Goal: Information Seeking & Learning: Check status

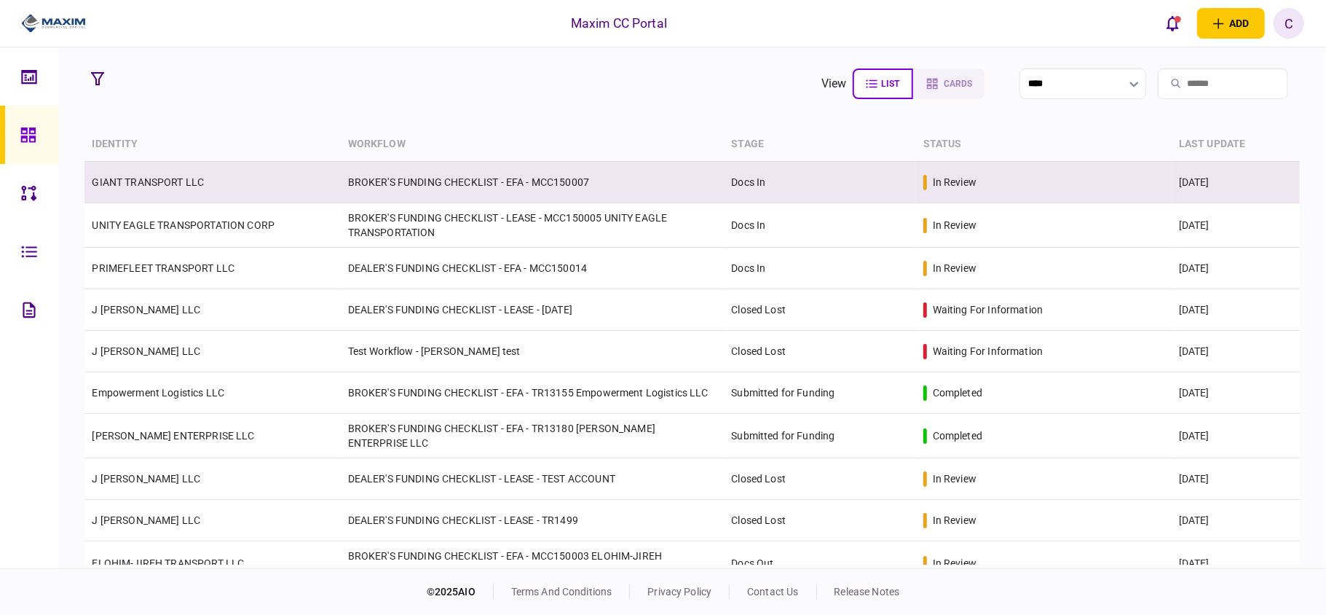
click at [111, 189] on td "GIANT TRANSPORT LLC" at bounding box center [212, 183] width 256 height 42
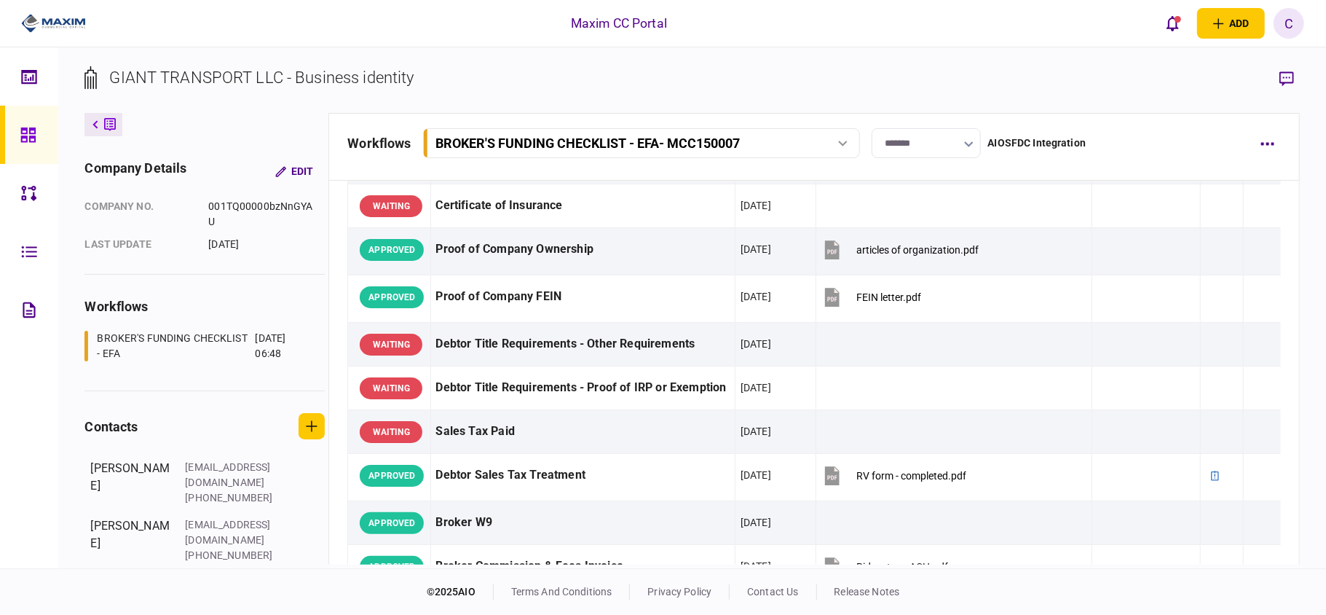
scroll to position [194, 0]
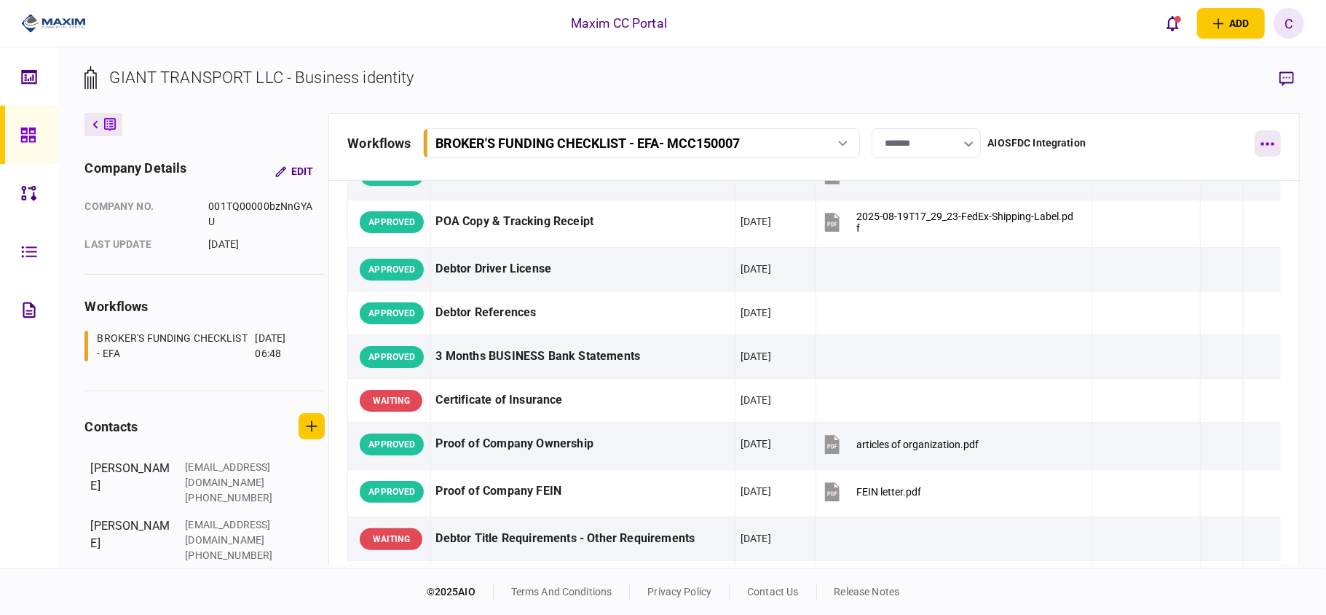
click at [1264, 149] on button "button" at bounding box center [1268, 143] width 26 height 26
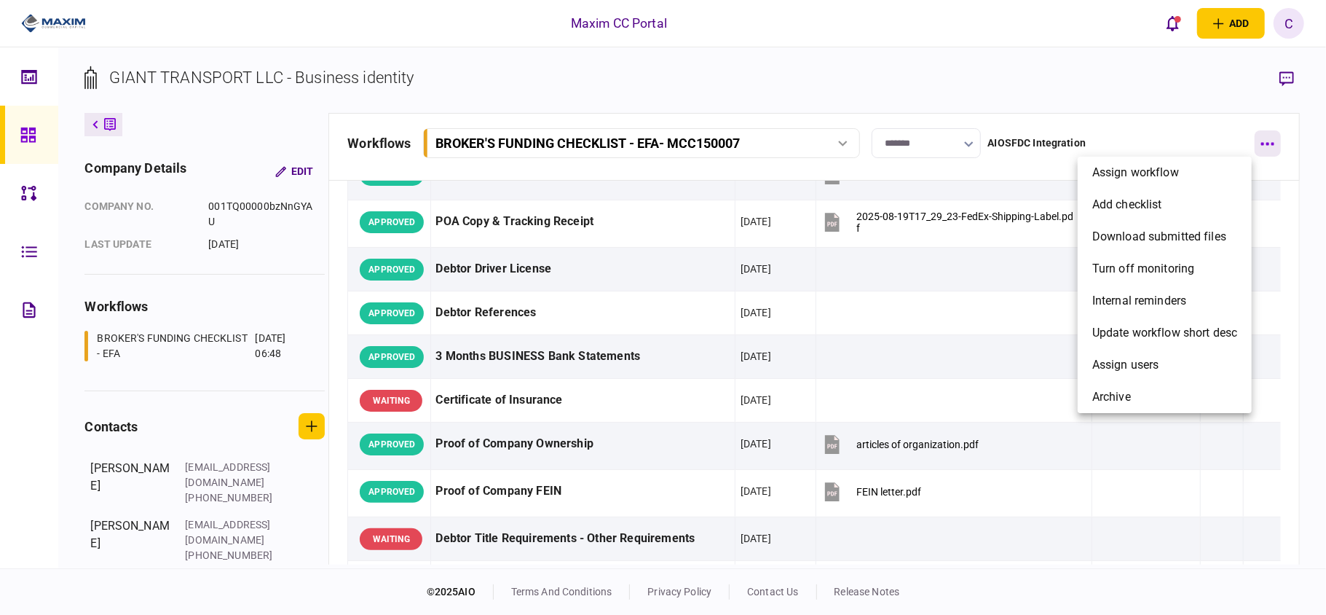
click at [1264, 149] on div at bounding box center [663, 307] width 1326 height 615
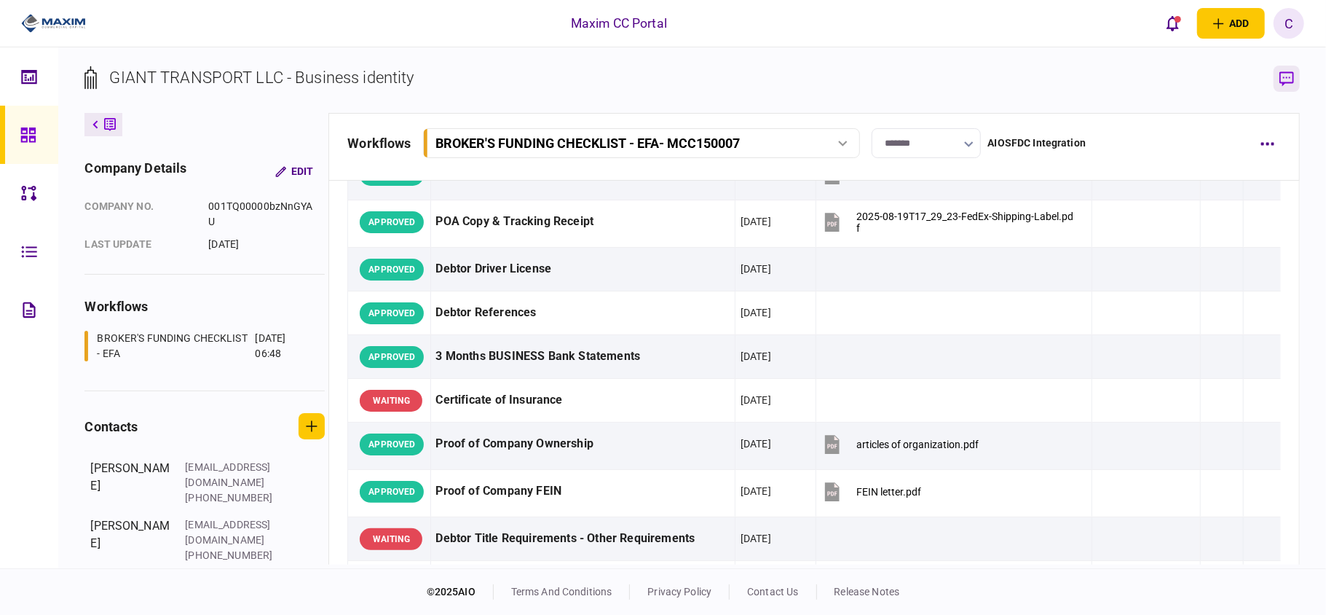
click at [1287, 79] on icon "button" at bounding box center [1286, 78] width 15 height 15
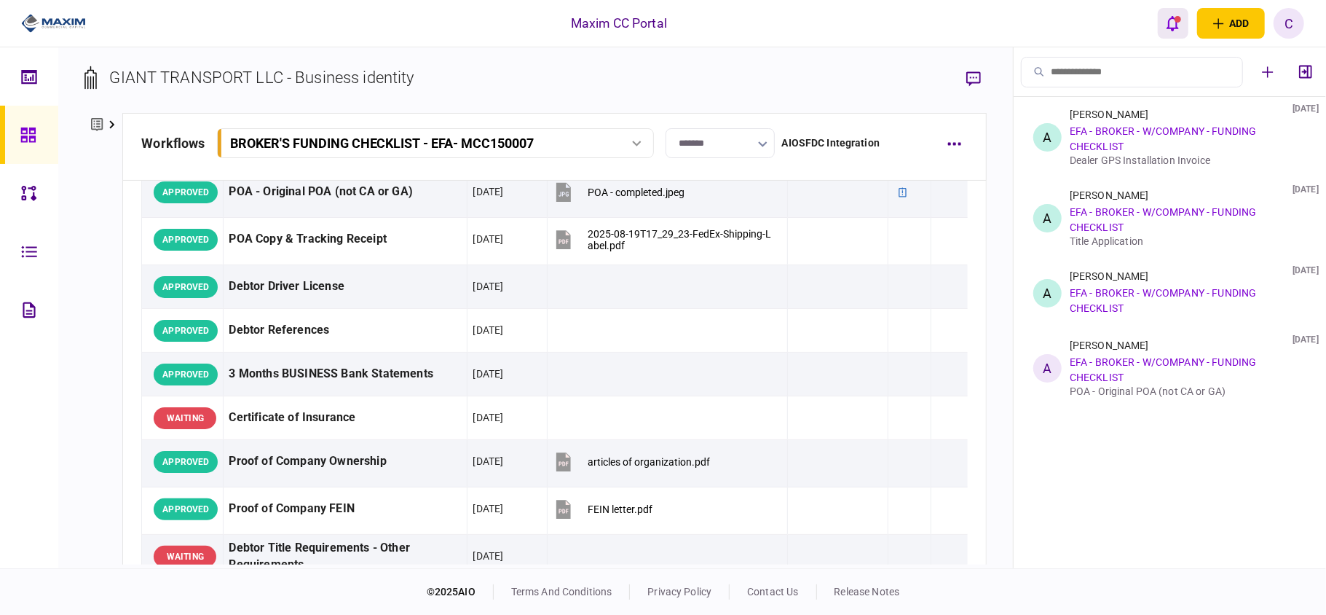
click at [1172, 32] on button "open notifications list" at bounding box center [1173, 23] width 31 height 31
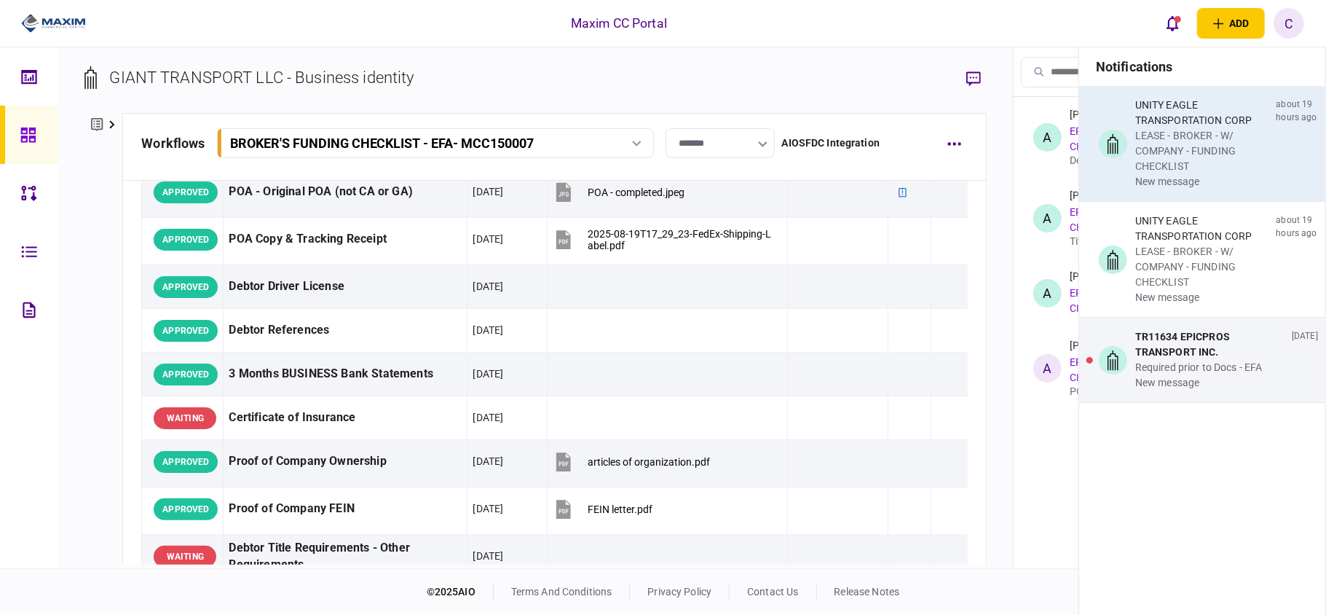
click at [1145, 103] on div "UNITY EAGLE TRANSPORTATION CORP" at bounding box center [1202, 113] width 135 height 31
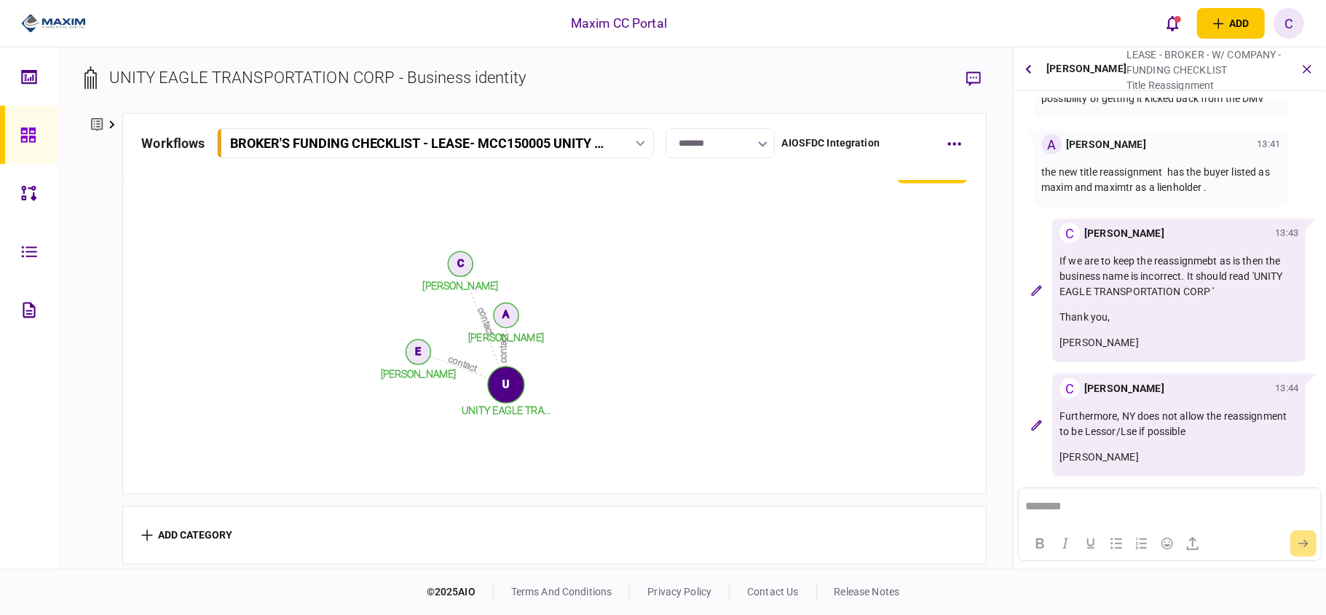
scroll to position [365, 0]
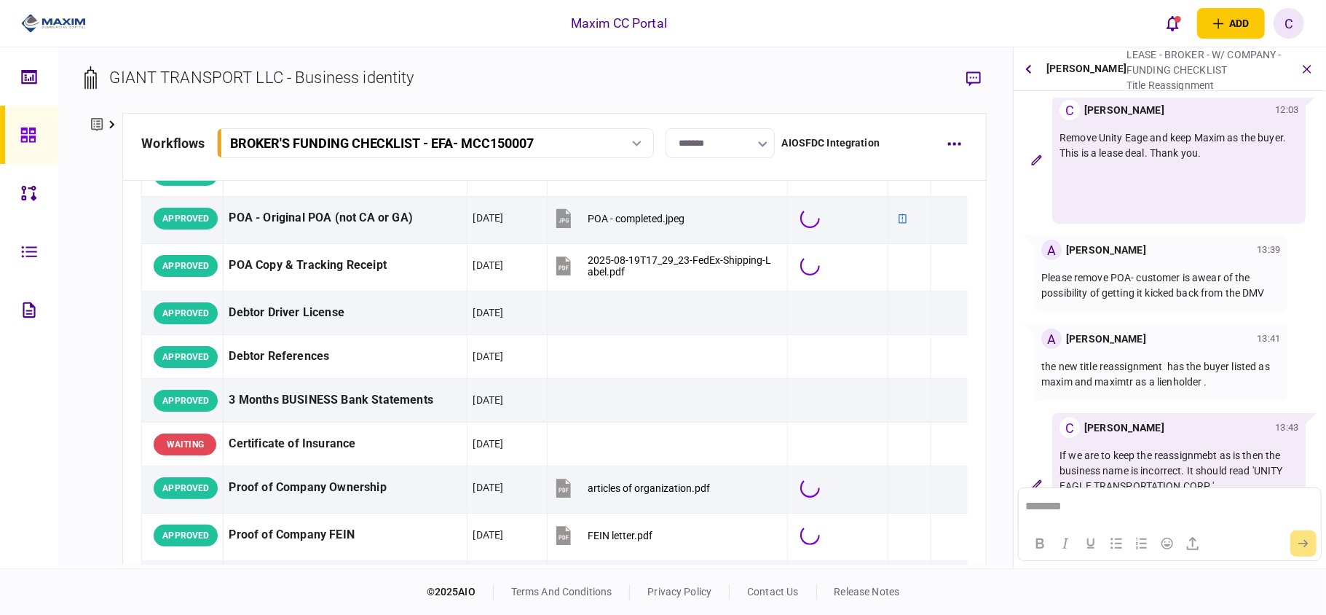
scroll to position [1710, 0]
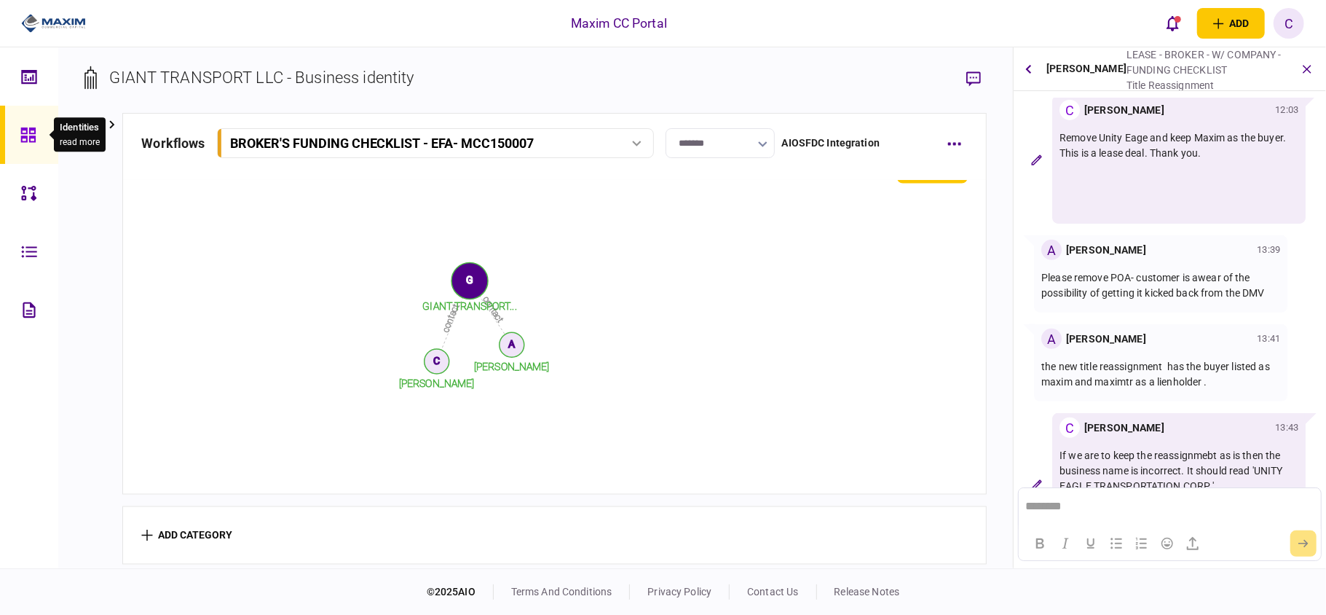
click at [32, 146] on div at bounding box center [31, 135] width 23 height 58
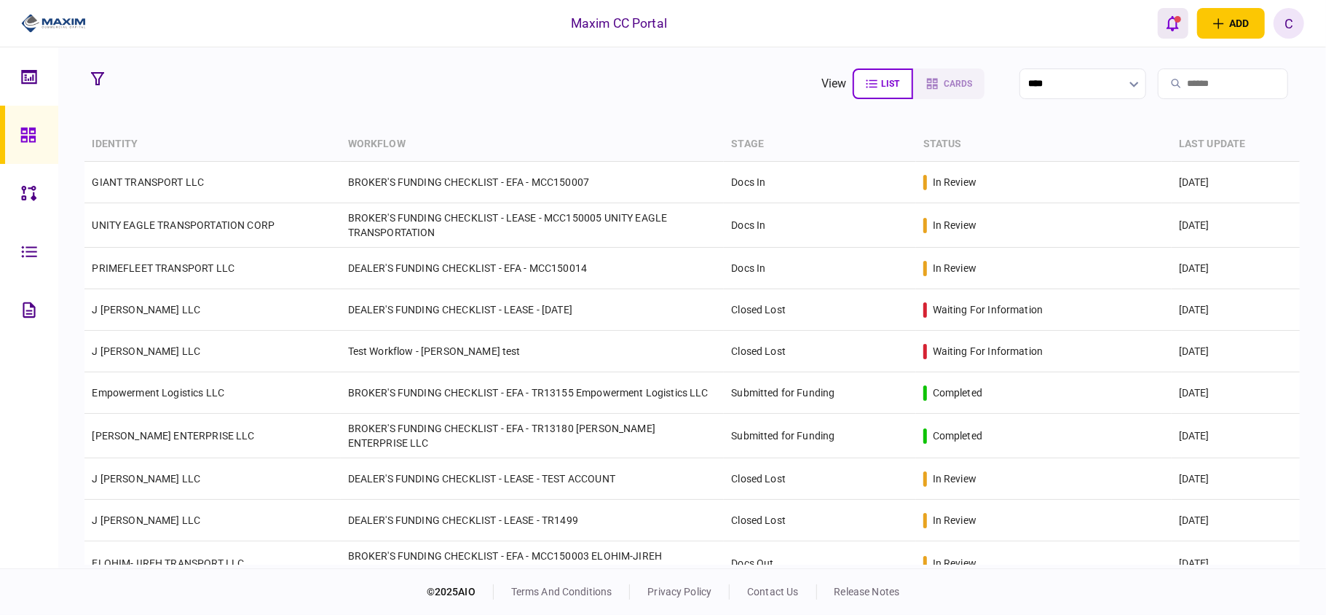
click at [1169, 29] on icon "open notifications list" at bounding box center [1172, 23] width 12 height 16
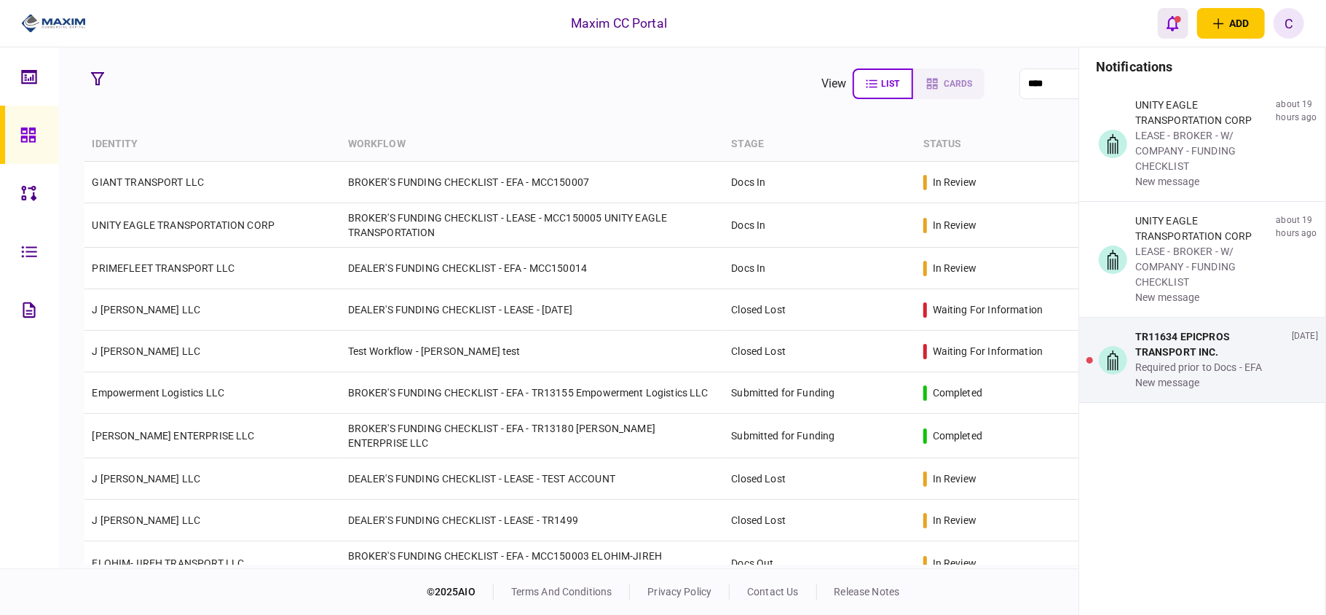
click at [1169, 29] on icon "open notifications list" at bounding box center [1172, 23] width 12 height 16
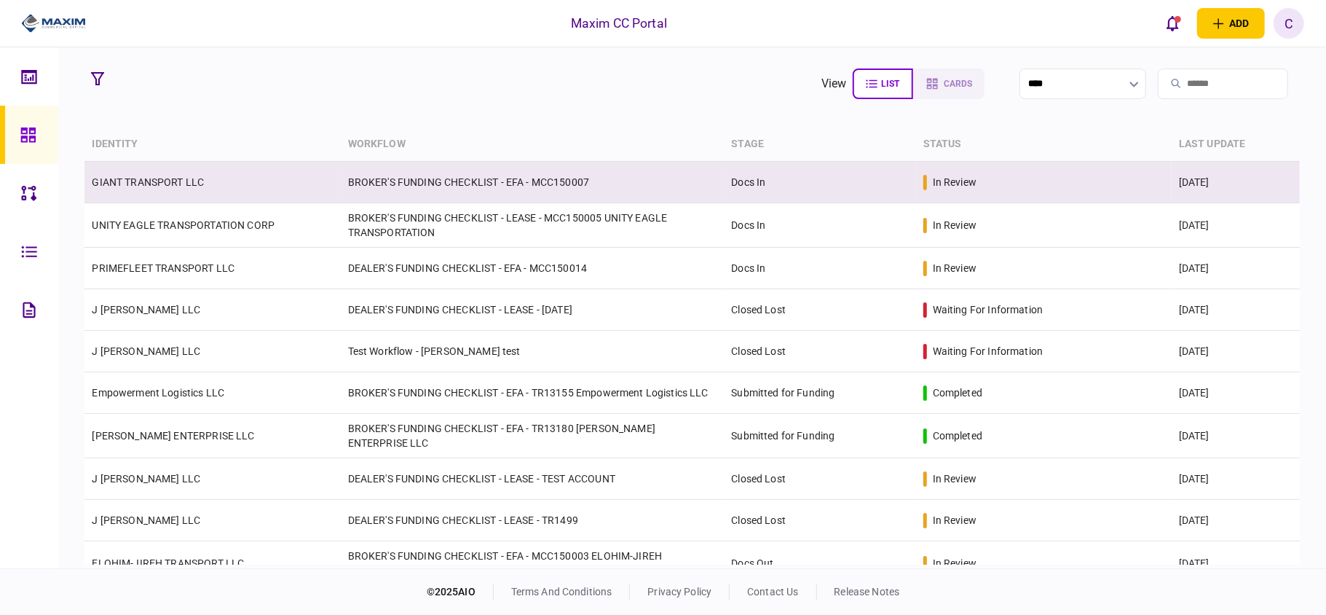
click at [394, 186] on td "BROKER'S FUNDING CHECKLIST - EFA - MCC150007" at bounding box center [533, 183] width 384 height 42
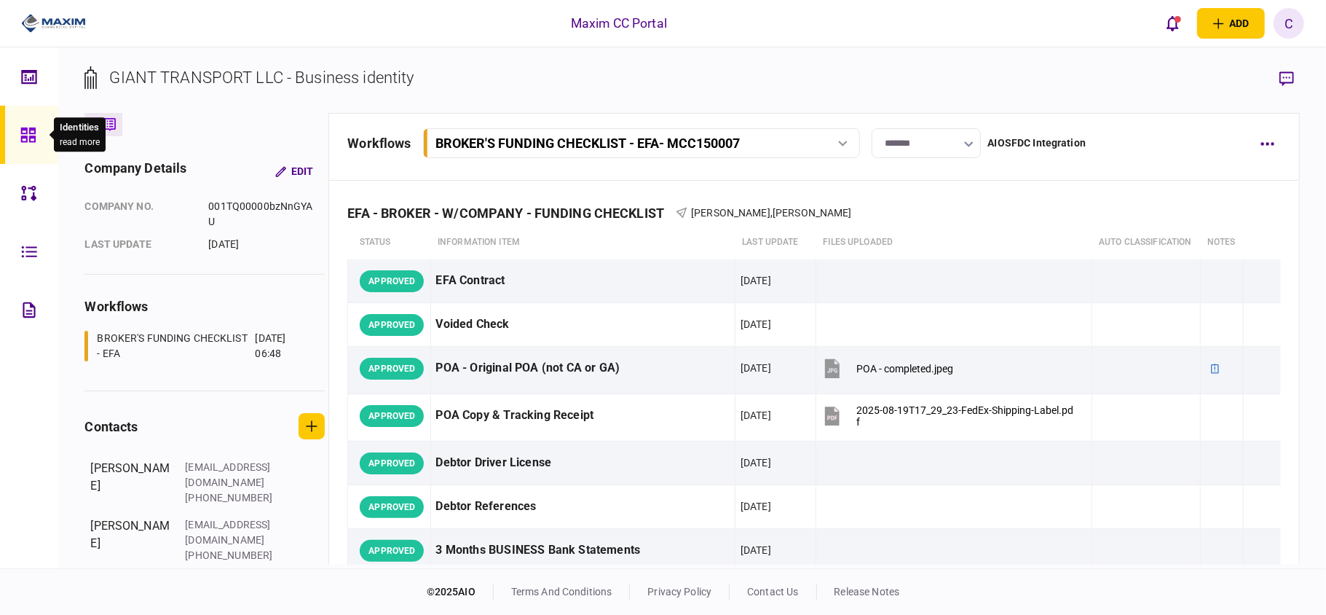
click at [33, 137] on icon at bounding box center [27, 134] width 15 height 15
